Goal: Navigation & Orientation: Go to known website

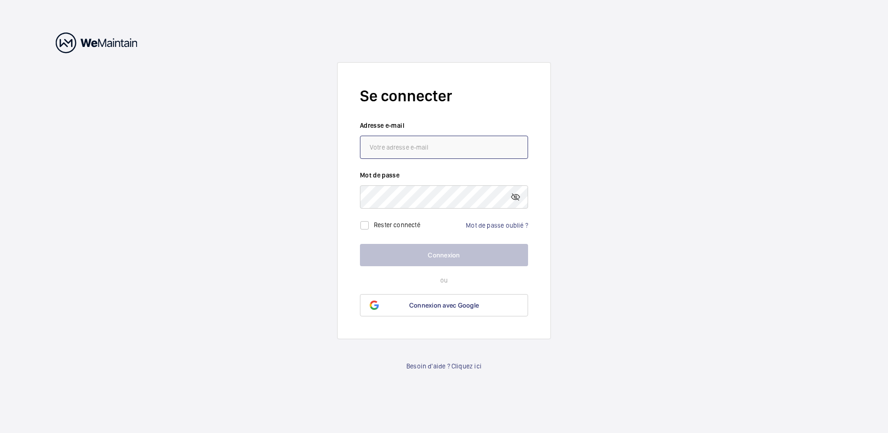
click at [376, 149] on input "email" at bounding box center [444, 147] width 168 height 23
type input "[PERSON_NAME][EMAIL_ADDRESS][PERSON_NAME][DOMAIN_NAME][PERSON_NAME]"
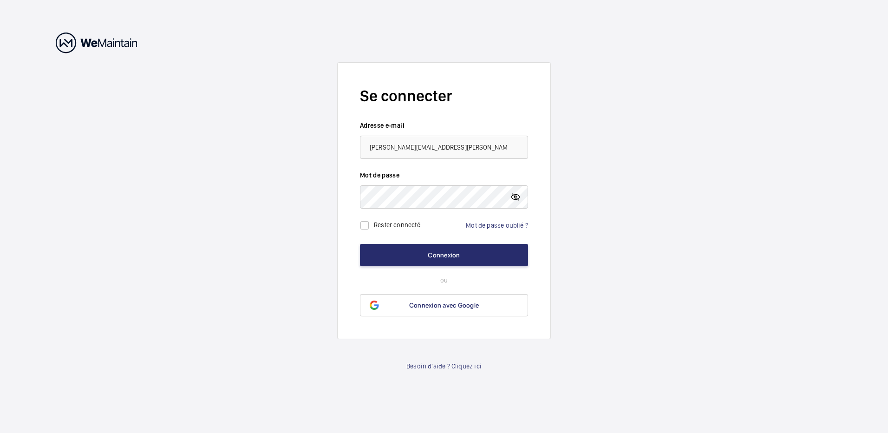
click at [518, 198] on mat-icon at bounding box center [515, 196] width 11 height 11
click at [436, 258] on button "Connexion" at bounding box center [444, 255] width 168 height 22
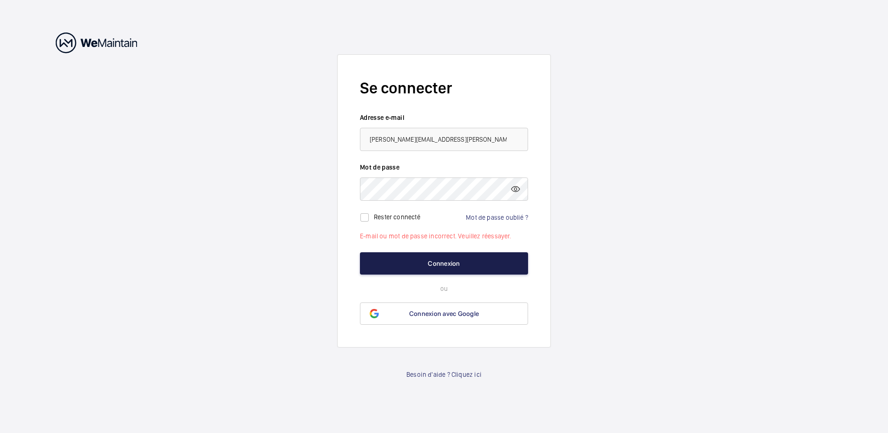
click at [423, 263] on button "Connexion" at bounding box center [444, 263] width 168 height 22
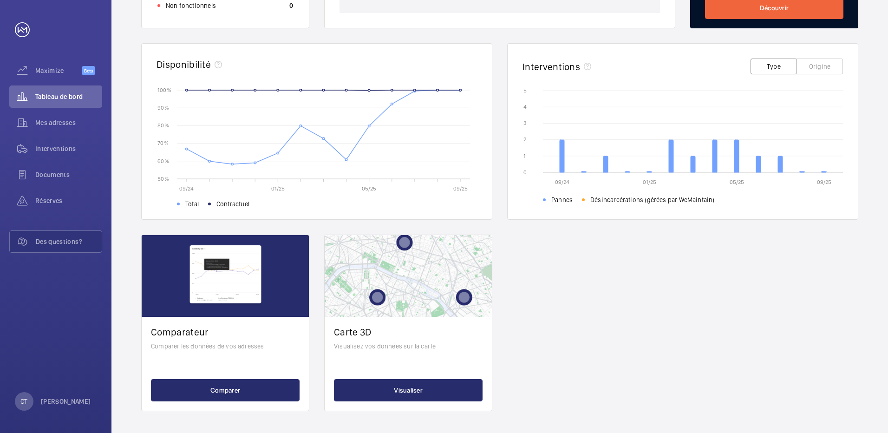
scroll to position [247, 0]
